Goal: Information Seeking & Learning: Learn about a topic

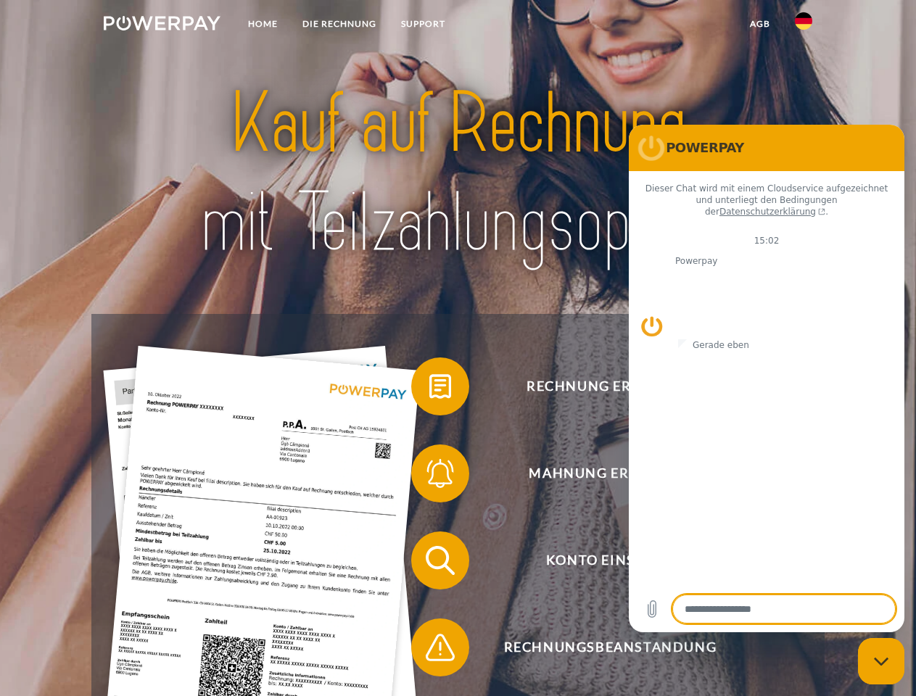
click at [162, 25] on img at bounding box center [162, 23] width 117 height 15
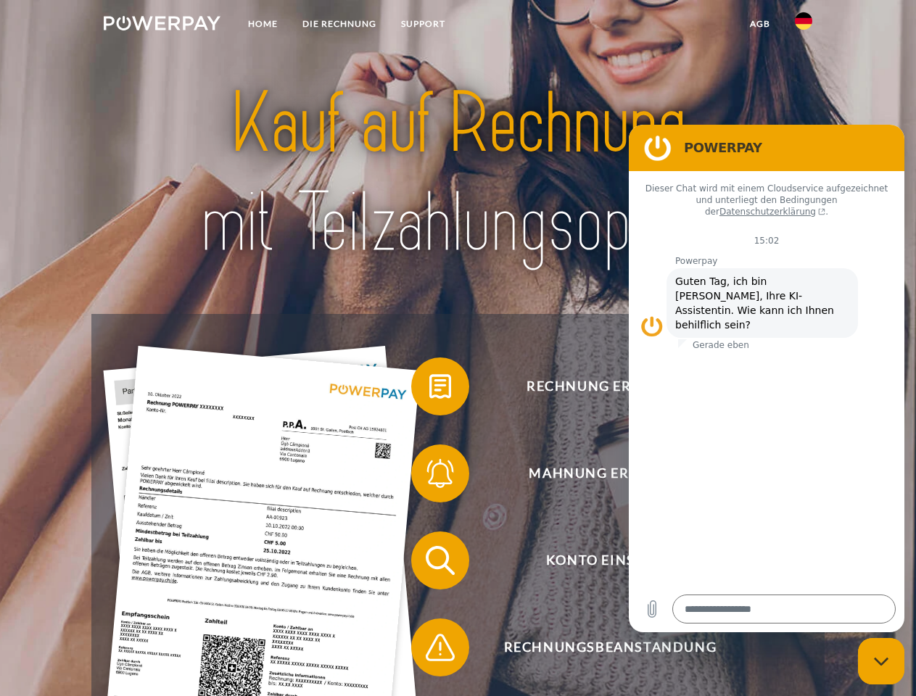
click at [803, 25] on img at bounding box center [803, 20] width 17 height 17
click at [759, 24] on link "agb" at bounding box center [759, 24] width 45 height 26
click at [429, 389] on span at bounding box center [418, 386] width 73 height 73
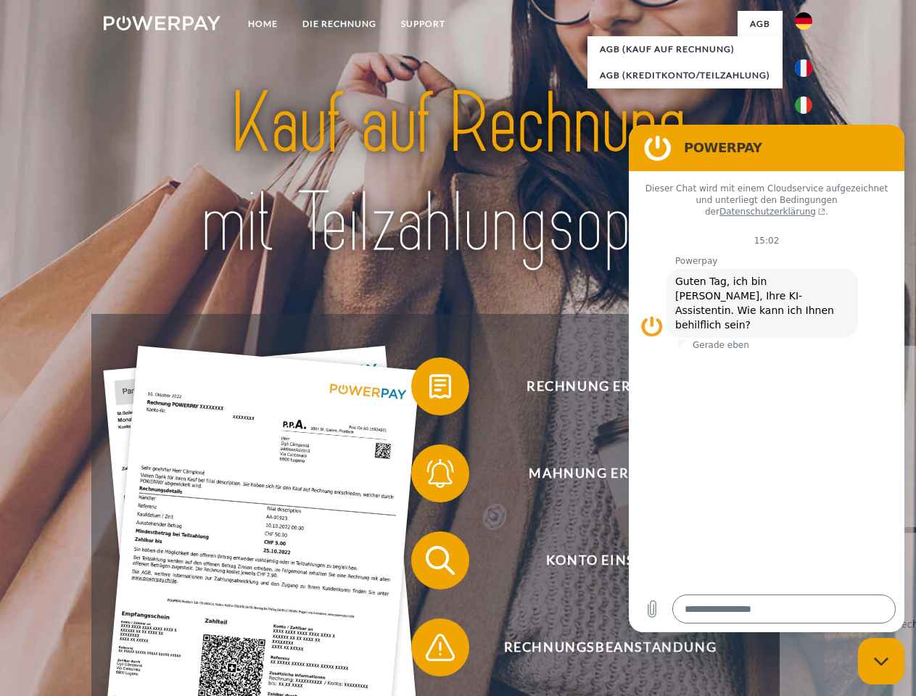
click at [429, 476] on span at bounding box center [418, 473] width 73 height 73
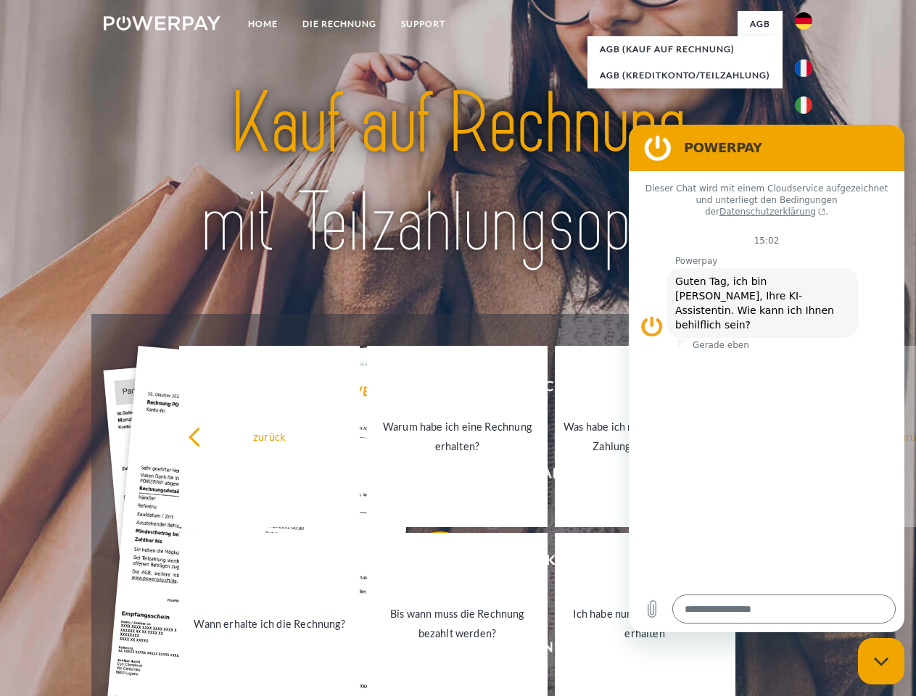
click at [429, 563] on link "Bis wann muss die Rechnung bezahlt werden?" at bounding box center [457, 623] width 181 height 181
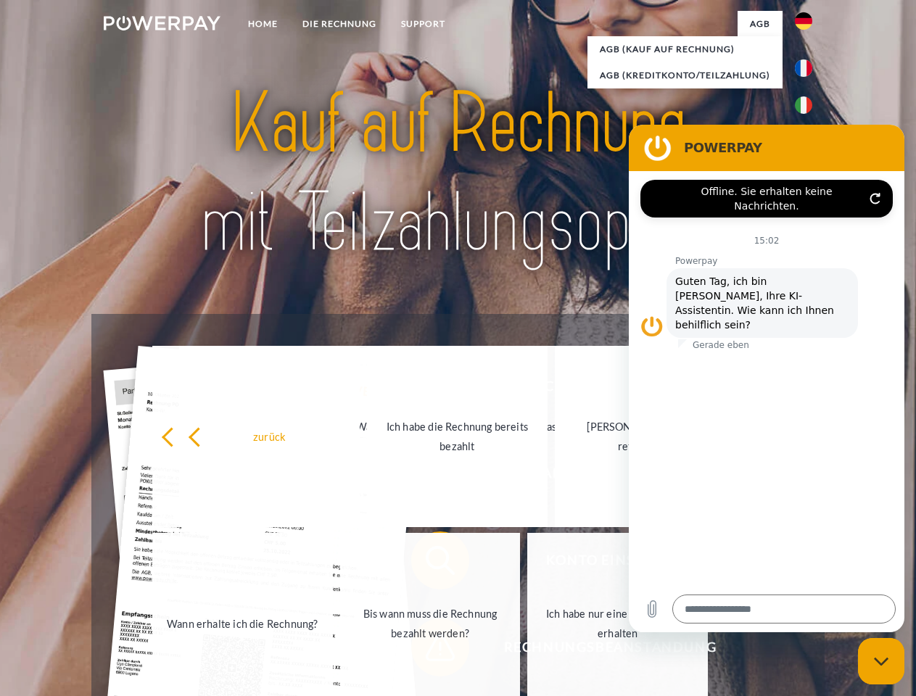
click at [429, 650] on span at bounding box center [418, 647] width 73 height 73
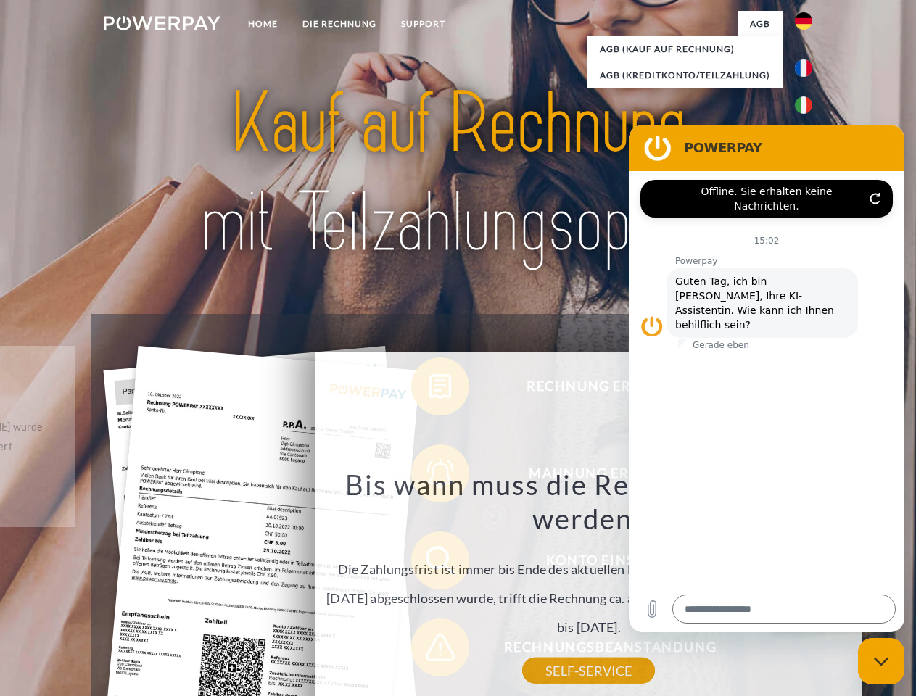
click at [881, 661] on icon "Messaging-Fenster schließen" at bounding box center [881, 661] width 15 height 9
type textarea "*"
